Goal: Transaction & Acquisition: Purchase product/service

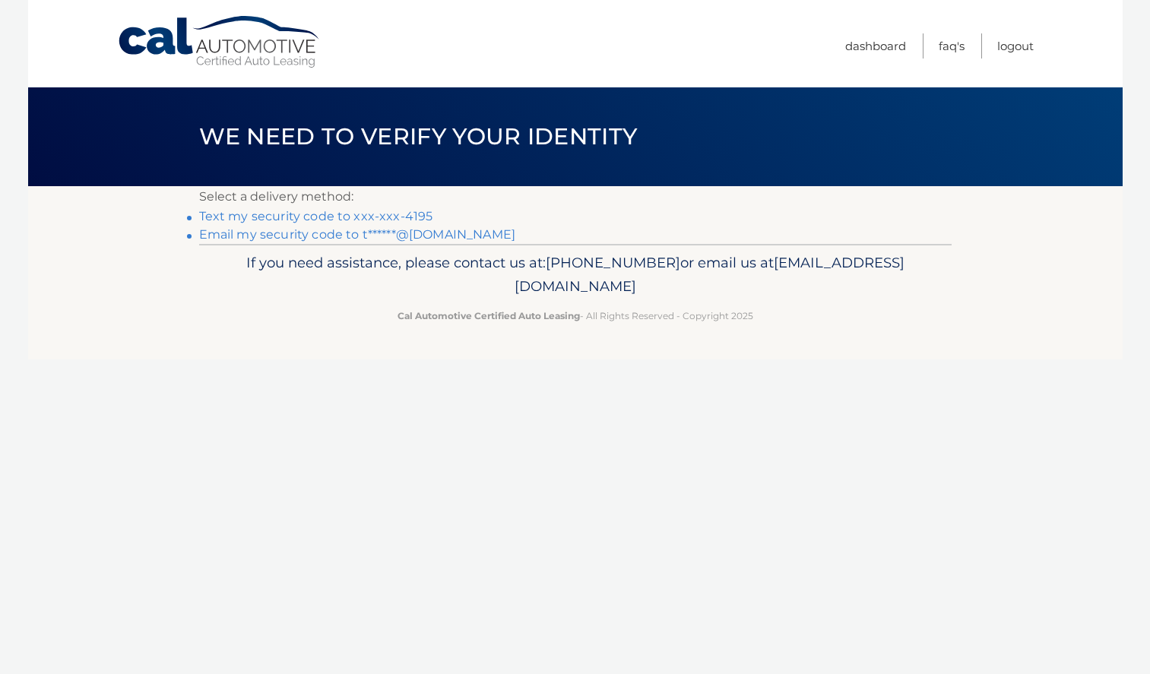
click at [447, 237] on link "Email my security code to t******@yahoo.com" at bounding box center [357, 234] width 317 height 14
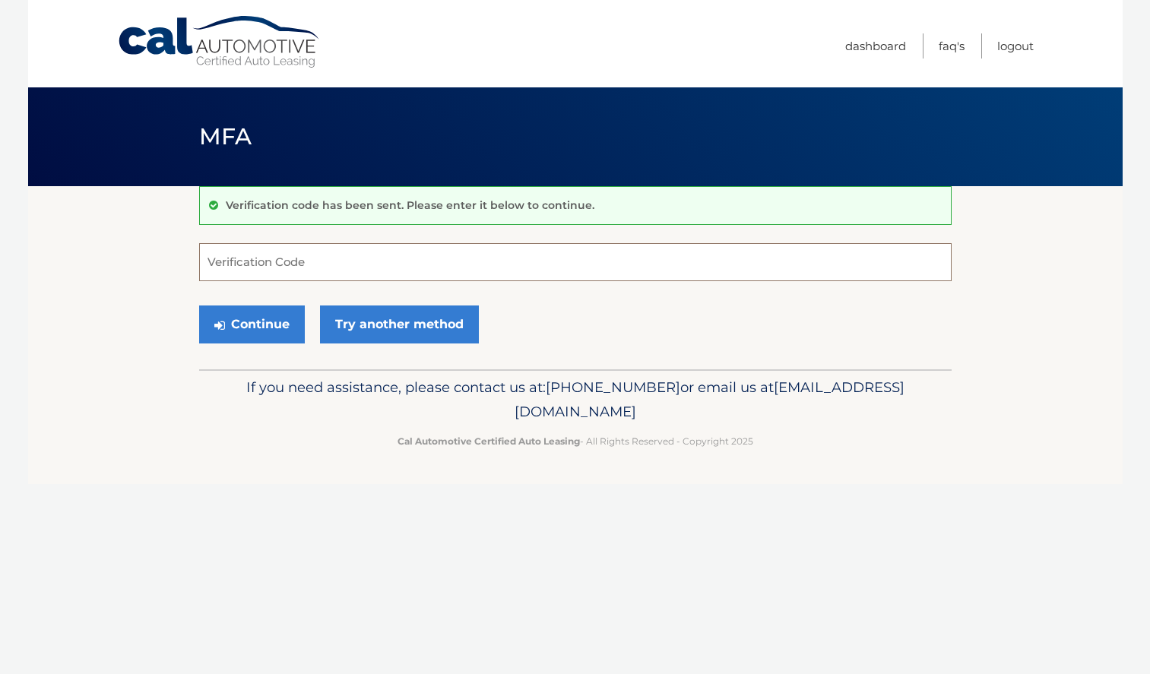
click at [442, 248] on input "Verification Code" at bounding box center [575, 262] width 752 height 38
paste input "816351"
type input "816351"
click at [199, 306] on button "Continue" at bounding box center [252, 325] width 106 height 38
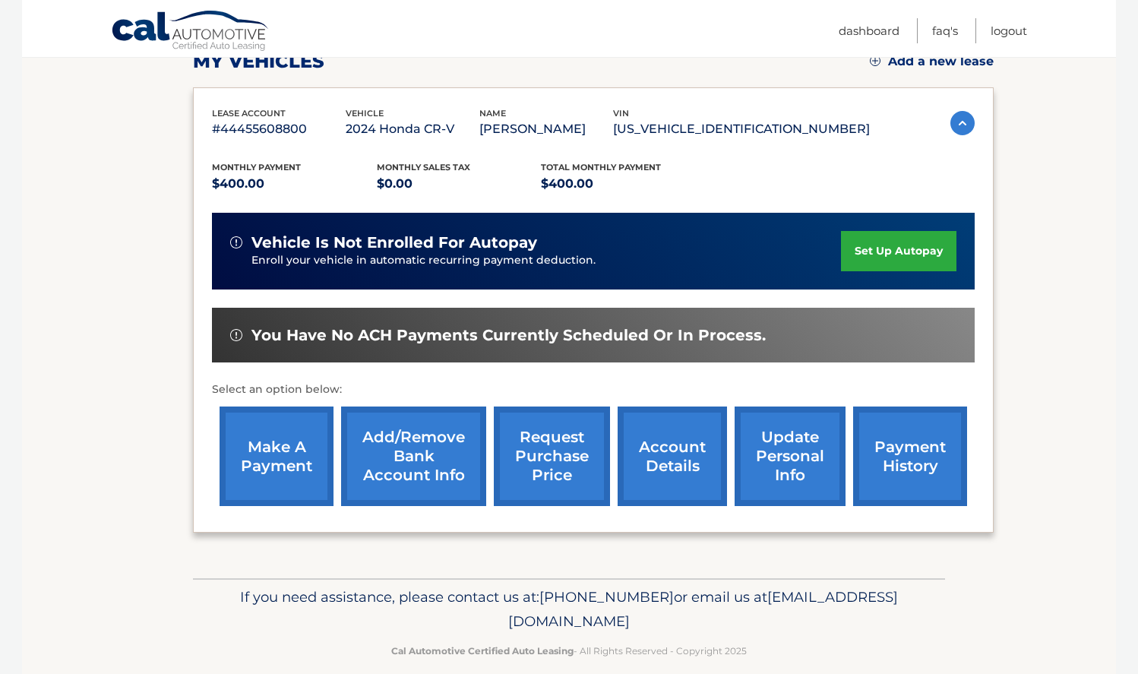
scroll to position [228, 0]
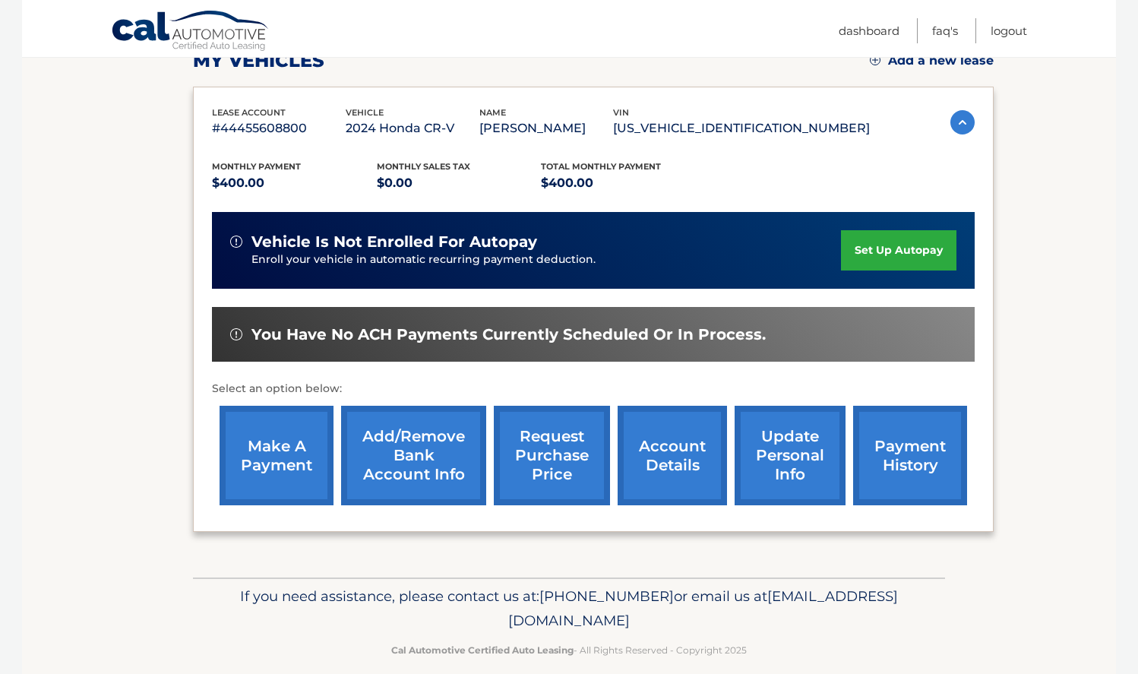
click at [280, 456] on link "make a payment" at bounding box center [277, 456] width 114 height 100
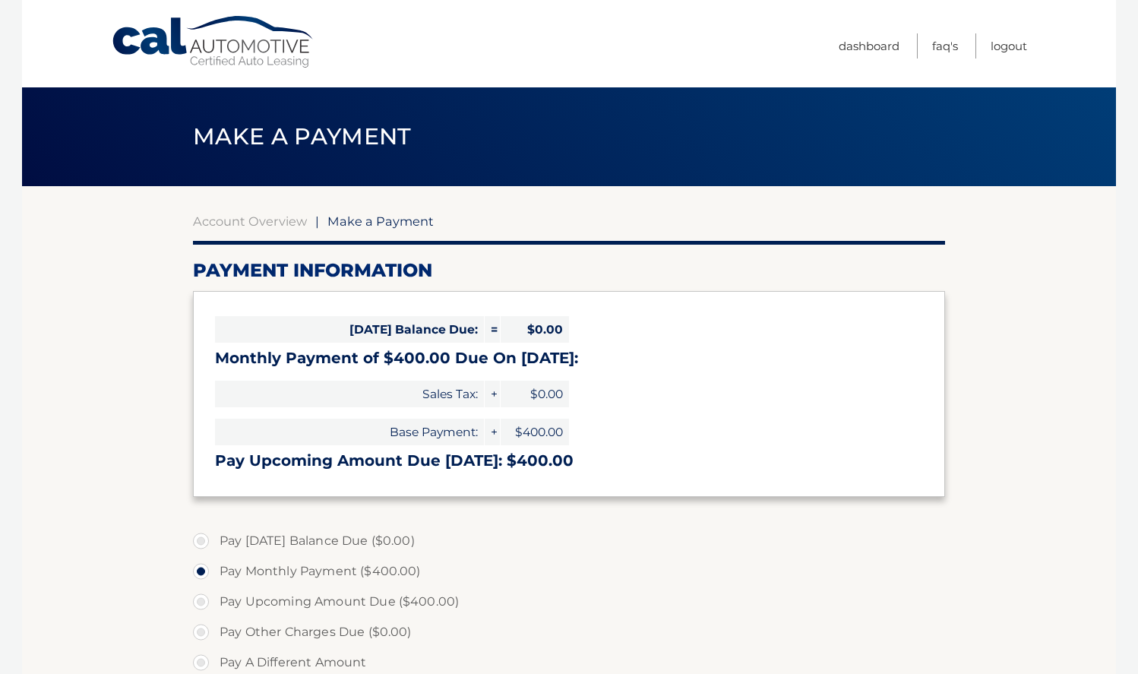
select select "N2E4MDQ1MmYtYmJmZC00OTY1LTk5MmItMjQ3ODI3N2IyZWU3"
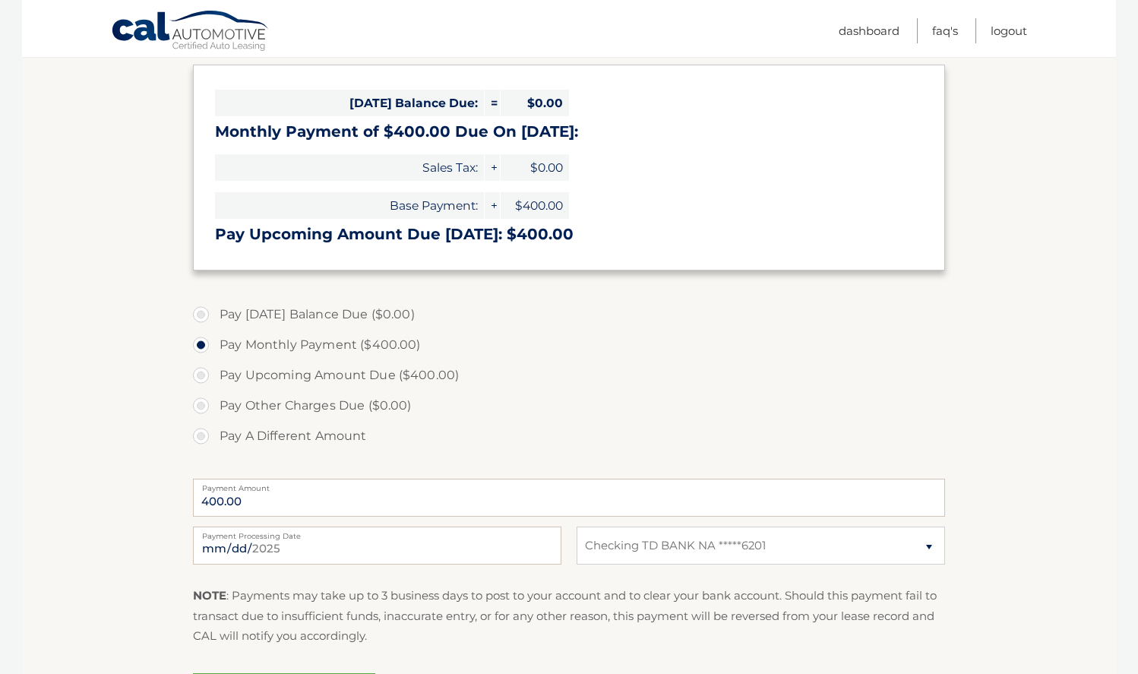
scroll to position [228, 0]
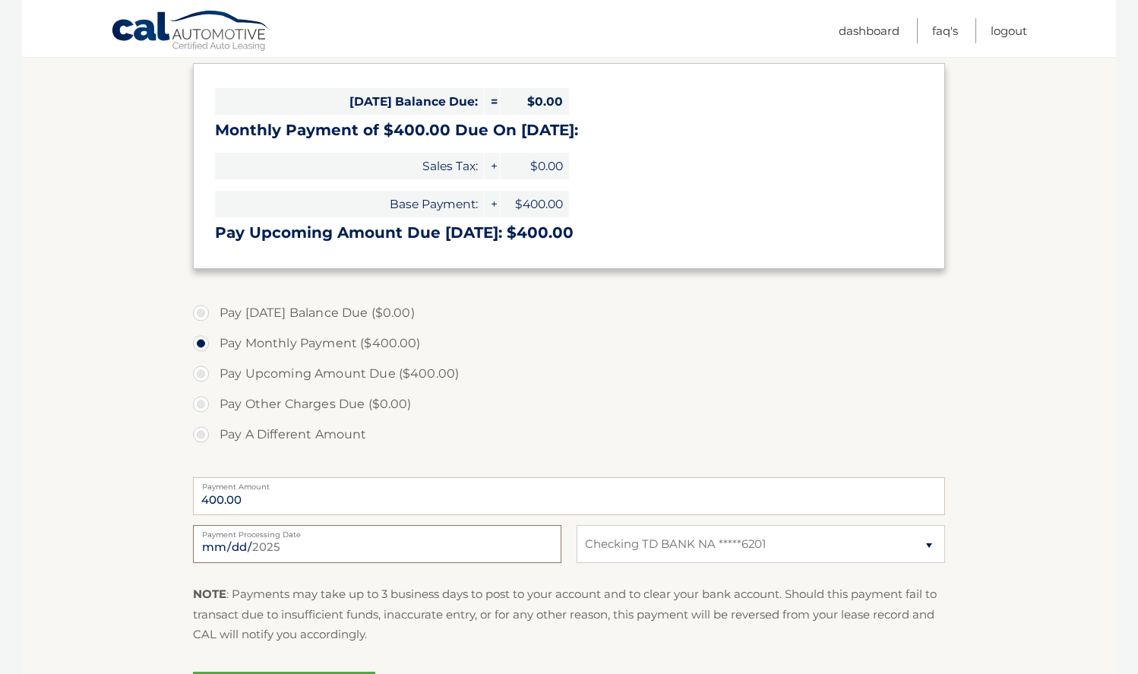
click at [267, 547] on input "2025-09-01" at bounding box center [377, 544] width 369 height 38
click at [234, 543] on input "2025-09-20" at bounding box center [377, 544] width 369 height 38
type input "2025-09-19"
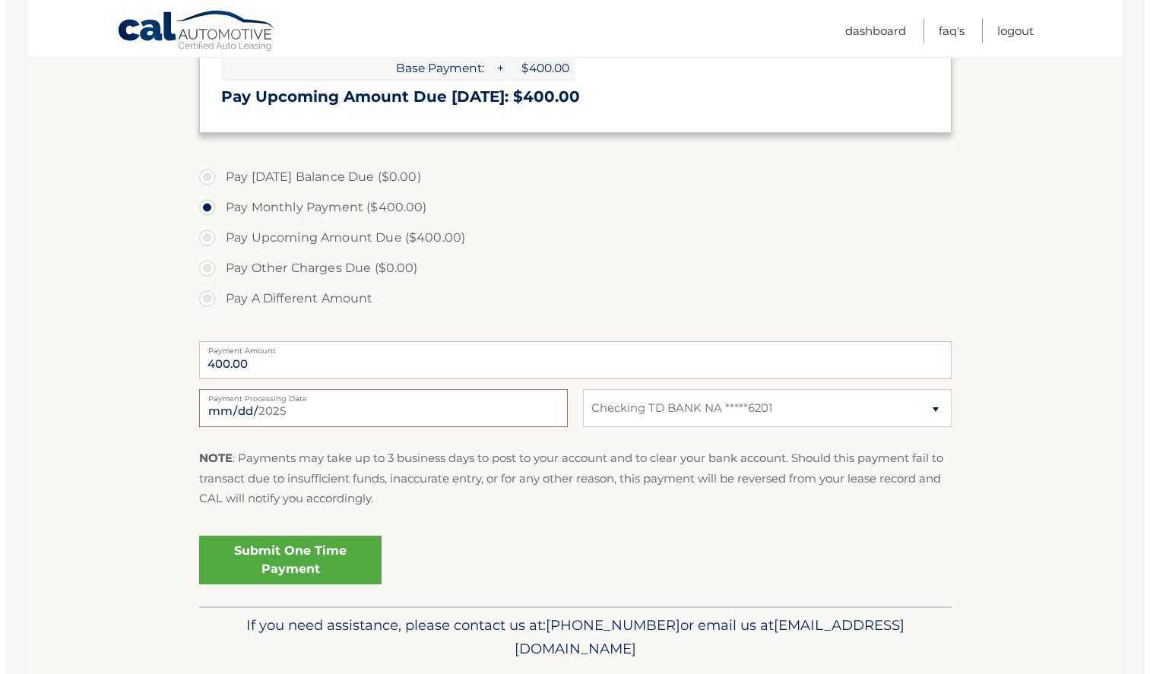
scroll to position [380, 0]
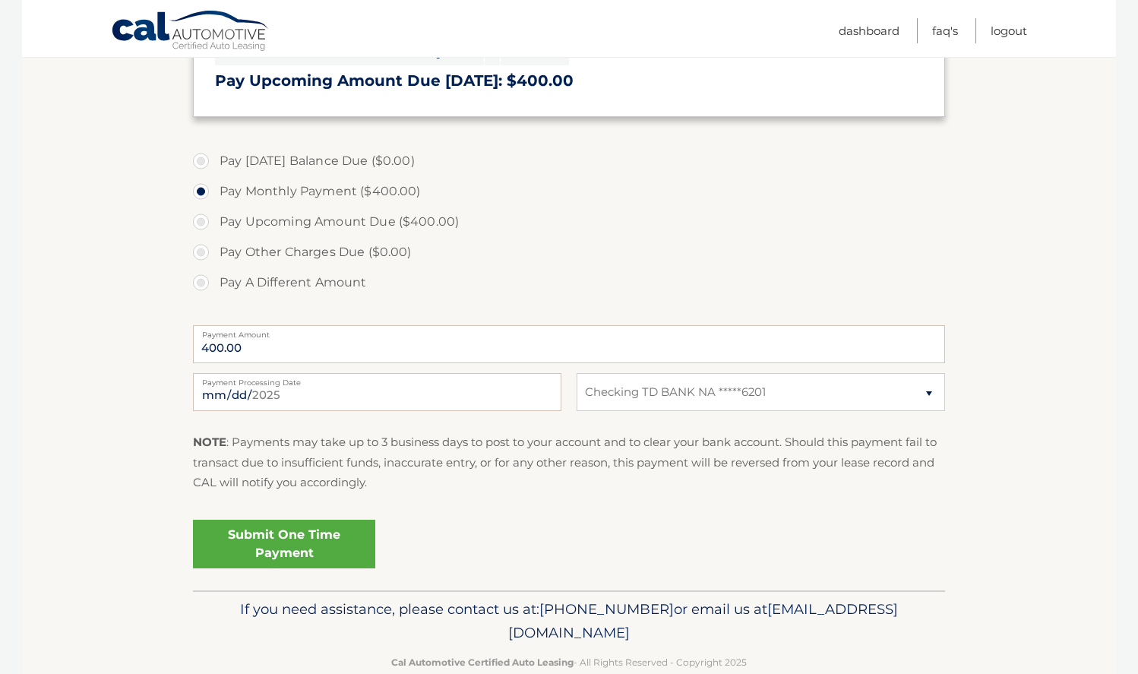
click at [311, 552] on link "Submit One Time Payment" at bounding box center [284, 544] width 182 height 49
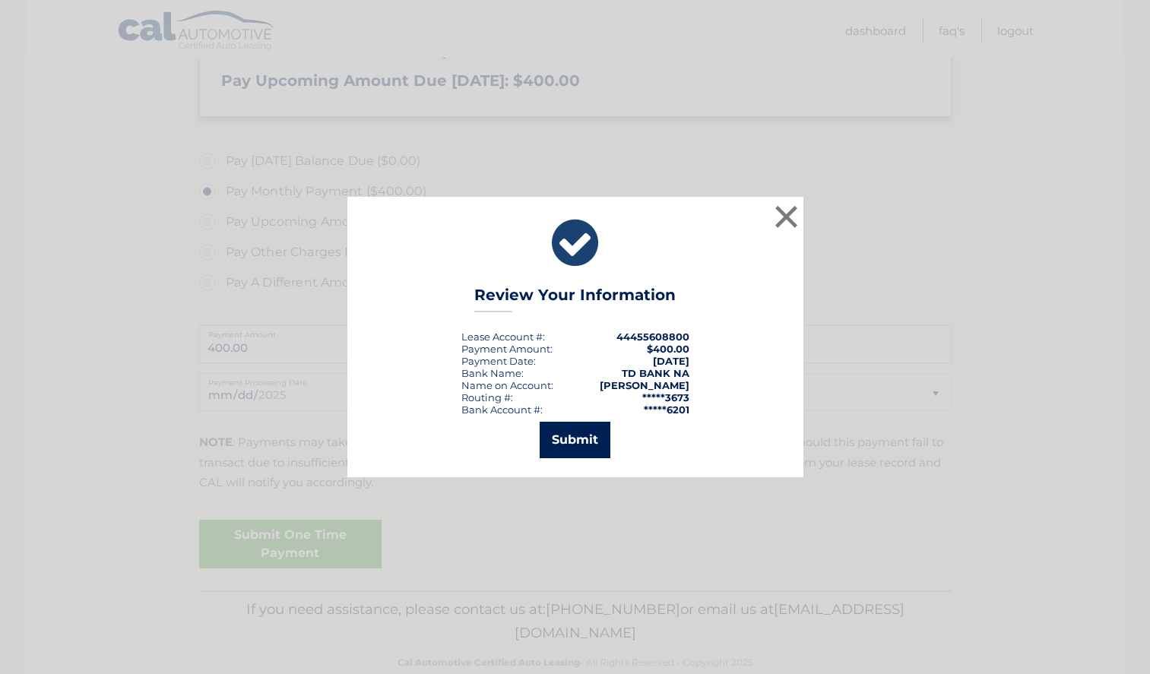
click at [603, 445] on button "Submit" at bounding box center [575, 440] width 71 height 36
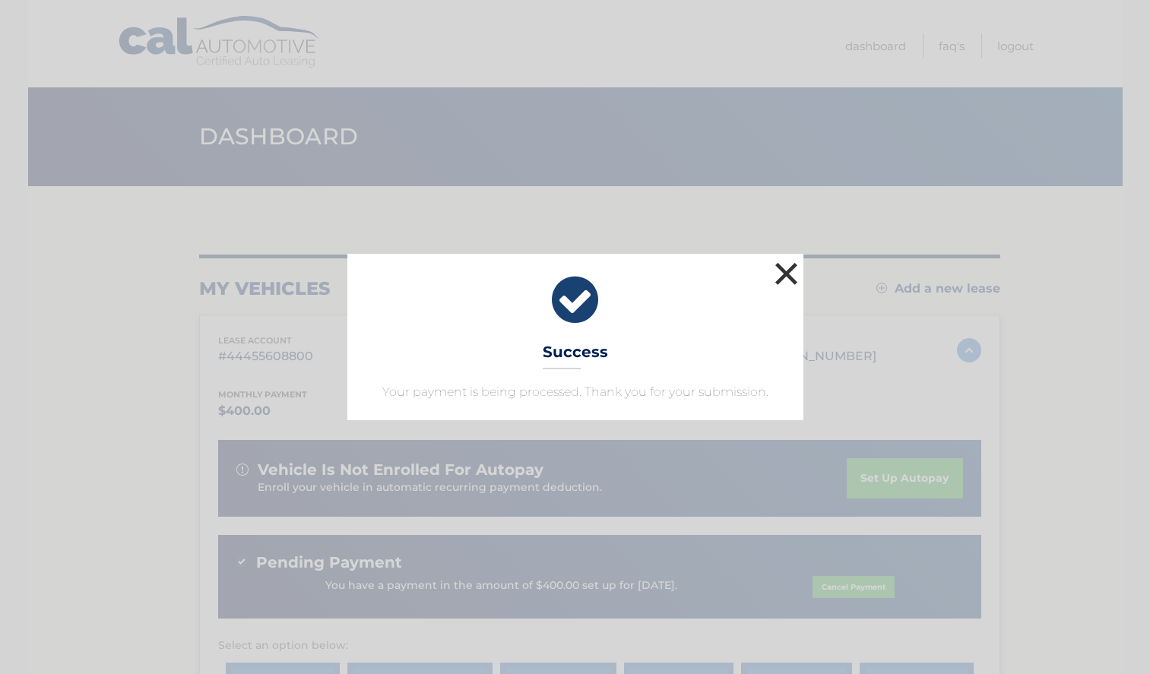
click at [789, 274] on button "×" at bounding box center [786, 273] width 30 height 30
